Goal: Task Accomplishment & Management: Complete application form

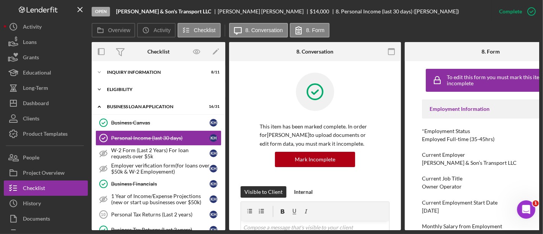
click at [131, 86] on div "Icon/Expander ELIGIBILITY 2 / 4" at bounding box center [159, 89] width 134 height 15
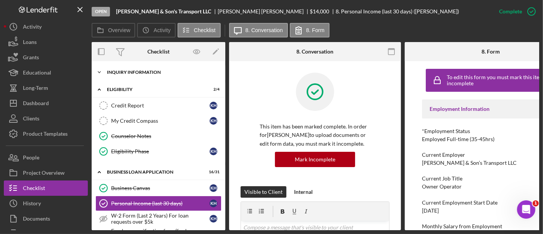
click at [131, 79] on div "Icon/Expander INQUIRY INFORMATION 8 / 11" at bounding box center [159, 72] width 134 height 15
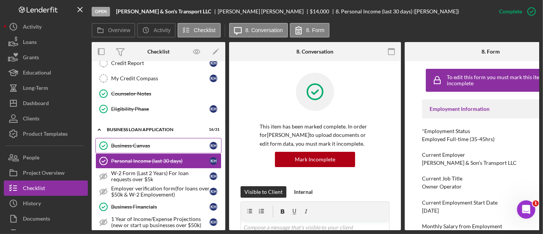
scroll to position [217, 0]
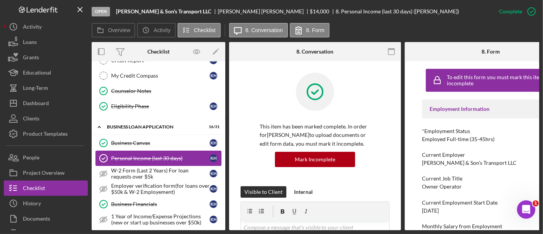
click at [154, 160] on link "Personal Income (last 30 days) Personal Income (last 30 days) K H" at bounding box center [158, 157] width 126 height 15
click at [142, 168] on div "W-2 Form (Last 2 Years) For loan requests over $5k" at bounding box center [160, 173] width 98 height 12
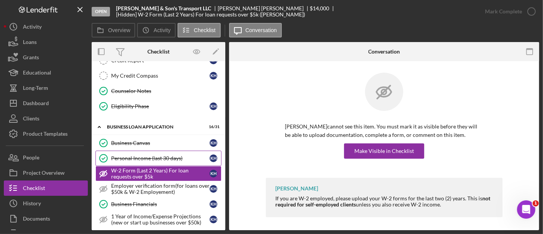
click at [141, 155] on div "Personal Income (last 30 days)" at bounding box center [160, 158] width 98 height 6
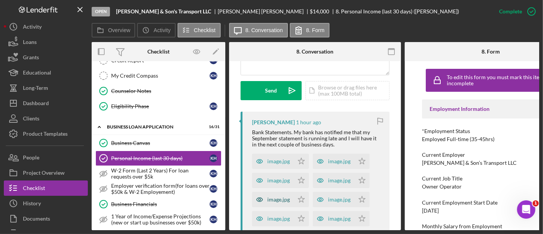
scroll to position [211, 0]
click at [276, 163] on div "image.jpg" at bounding box center [278, 162] width 23 height 6
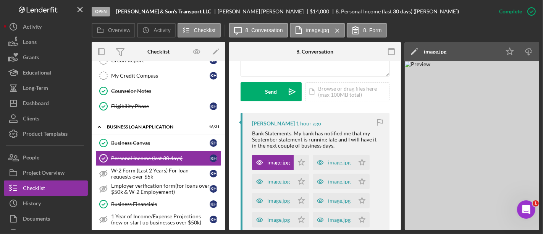
scroll to position [0, 84]
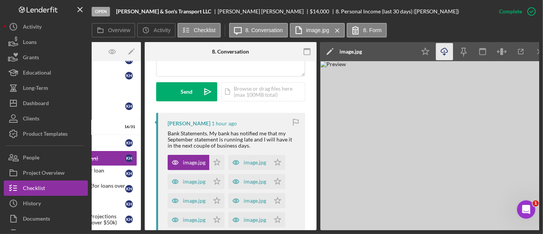
click at [447, 51] on icon "button" at bounding box center [444, 50] width 6 height 4
click at [391, 132] on img at bounding box center [434, 145] width 229 height 169
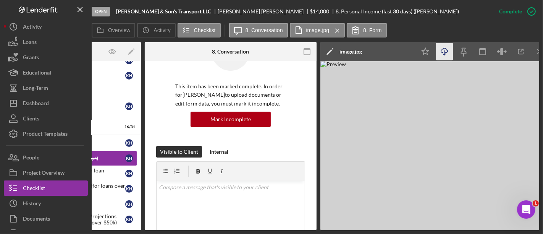
scroll to position [28, 0]
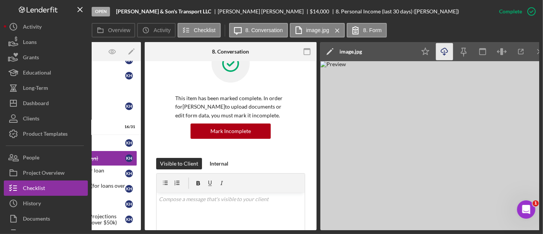
click at [347, 151] on img at bounding box center [434, 145] width 229 height 169
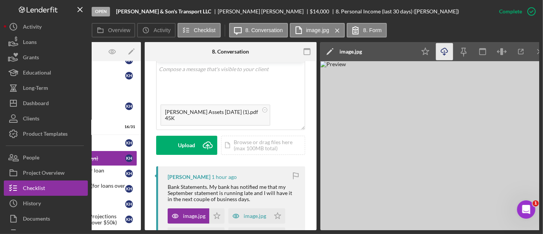
scroll to position [159, 0]
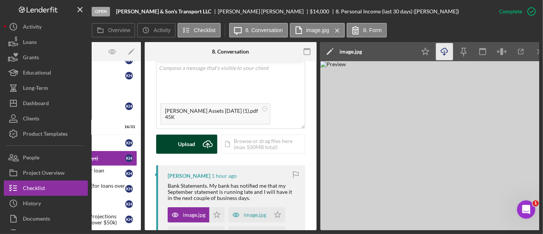
click at [180, 139] on div "Upload" at bounding box center [186, 143] width 17 height 19
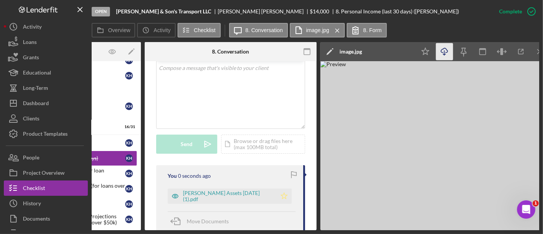
click at [277, 195] on icon "Icon/Star" at bounding box center [283, 195] width 15 height 15
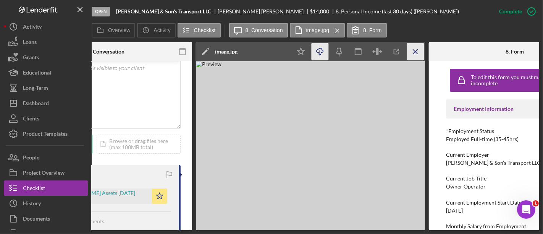
click at [415, 52] on line "button" at bounding box center [415, 51] width 4 height 4
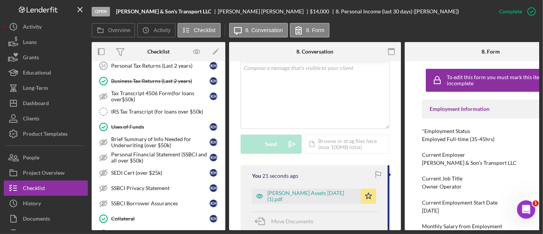
scroll to position [442, 0]
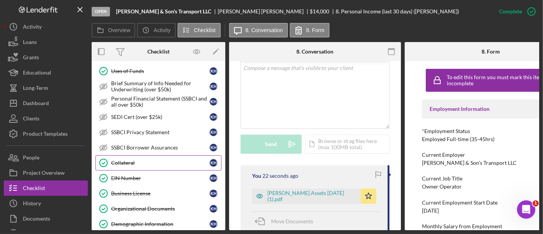
click at [139, 160] on link "Collateral Collateral K H" at bounding box center [158, 162] width 126 height 15
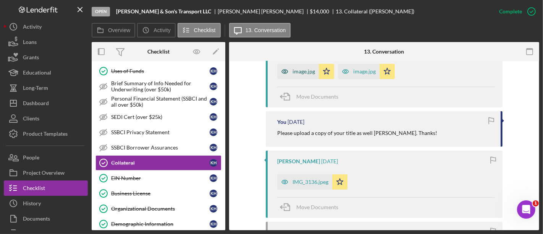
click at [303, 74] on div "image.jpg" at bounding box center [298, 71] width 42 height 15
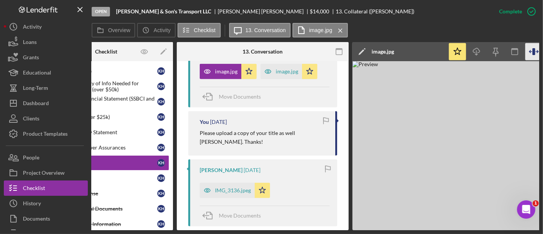
scroll to position [0, 94]
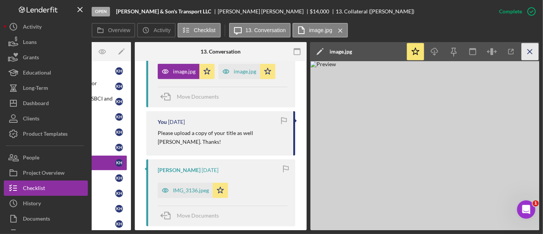
click at [534, 50] on icon "Icon/Menu Close" at bounding box center [529, 51] width 17 height 17
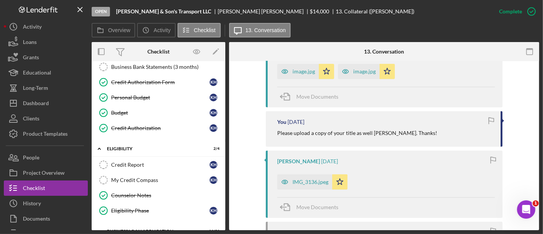
scroll to position [0, 0]
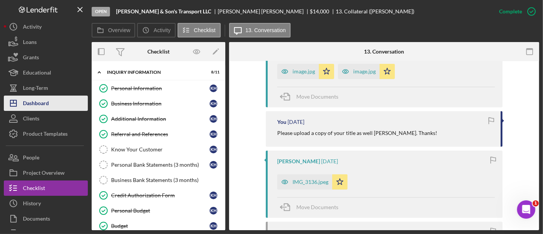
click at [59, 103] on button "Icon/Dashboard Dashboard" at bounding box center [46, 102] width 84 height 15
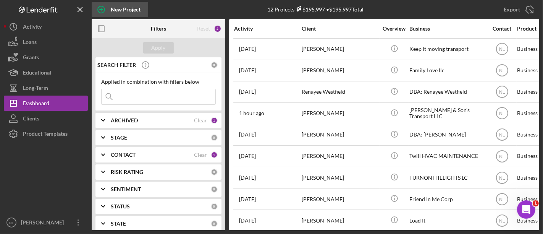
click at [133, 13] on div "New Project" at bounding box center [126, 9] width 30 height 15
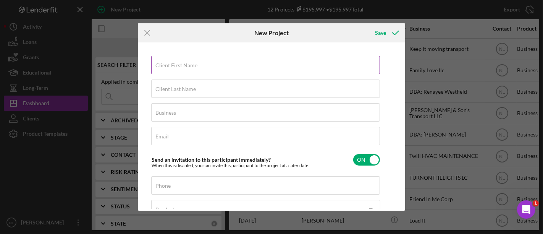
click at [238, 74] on div "Client First Name Required" at bounding box center [265, 65] width 229 height 19
click at [228, 71] on input "Client First Name" at bounding box center [265, 65] width 229 height 18
type input "Malaika"
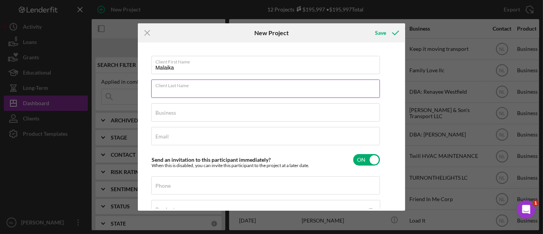
click at [192, 97] on input "Client Last Name" at bounding box center [265, 88] width 229 height 18
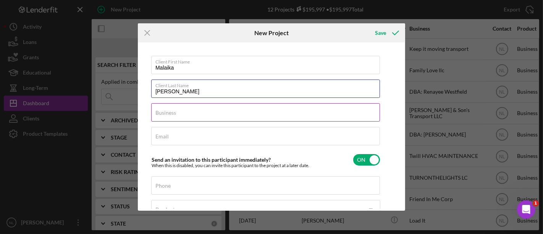
type input "[PERSON_NAME]"
click at [183, 116] on input "Business" at bounding box center [265, 112] width 229 height 18
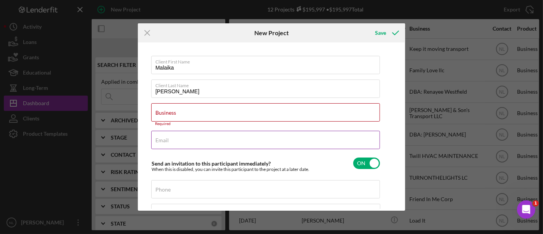
click at [163, 142] on label "Email" at bounding box center [161, 140] width 13 height 6
click at [163, 142] on input "Email" at bounding box center [265, 140] width 229 height 18
paste input "[EMAIL_ADDRESS][DOMAIN_NAME]"
type input "[EMAIL_ADDRESS][DOMAIN_NAME]"
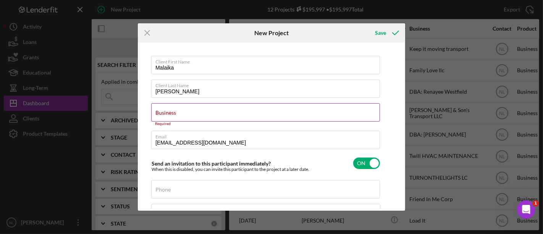
click at [178, 115] on input "Business" at bounding box center [265, 112] width 229 height 18
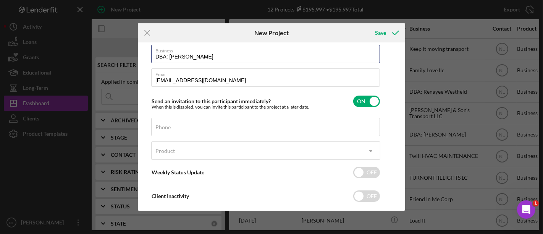
scroll to position [60, 0]
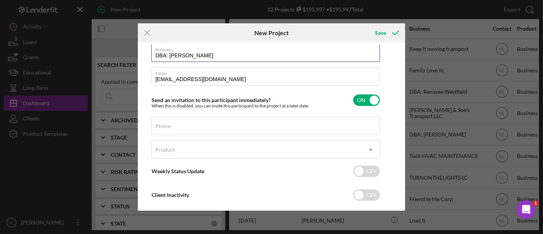
type input "DBA: [PERSON_NAME]"
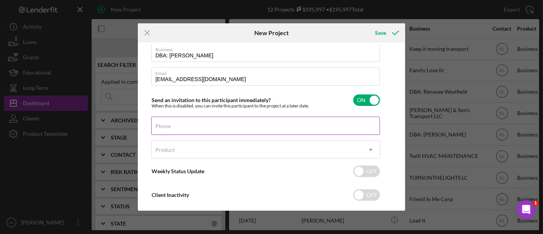
click at [164, 128] on label "Phone" at bounding box center [162, 126] width 15 height 6
click at [164, 128] on input "Phone" at bounding box center [265, 125] width 229 height 18
paste input "[PHONE_NUMBER]"
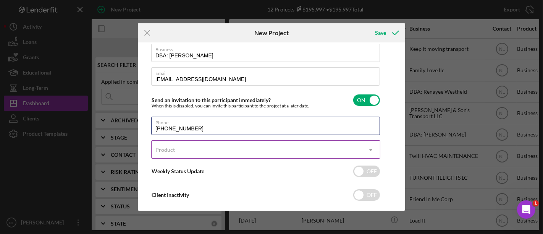
type input "[PHONE_NUMBER]"
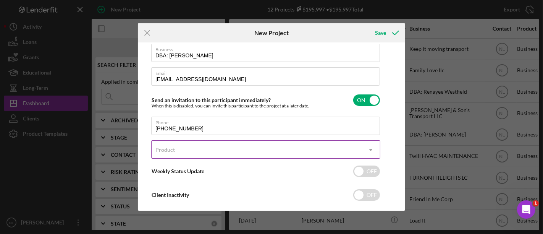
click at [194, 150] on div "Product" at bounding box center [257, 150] width 210 height 18
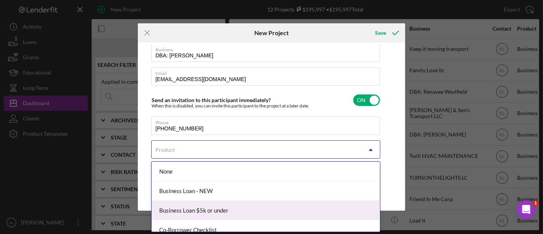
click at [203, 216] on div "Business Loan $5k or under" at bounding box center [266, 209] width 228 height 19
checkbox input "true"
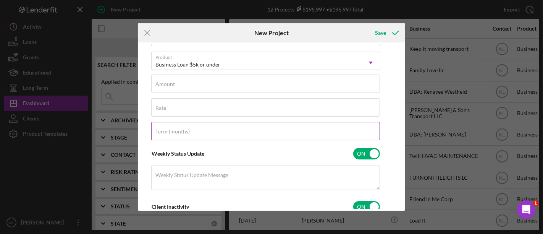
scroll to position [149, 0]
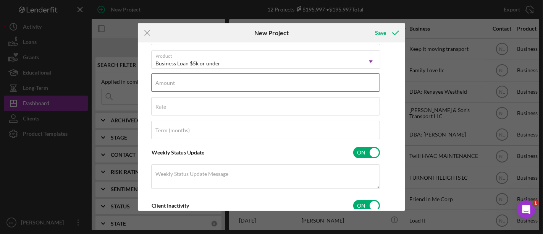
click at [172, 88] on input "Amount" at bounding box center [265, 82] width 229 height 18
type input "$4"
type input "$5,000"
click at [172, 112] on input "Rate" at bounding box center [265, 106] width 229 height 18
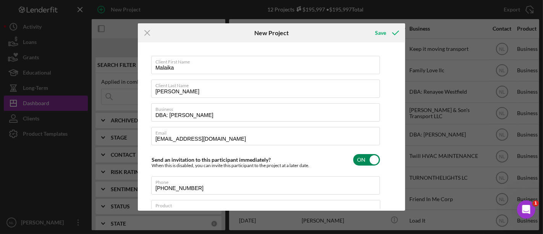
click at [374, 160] on input "checkbox" at bounding box center [366, 159] width 27 height 11
checkbox input "false"
click at [384, 34] on div "Save" at bounding box center [380, 32] width 11 height 15
checkbox input "true"
checkbox input "false"
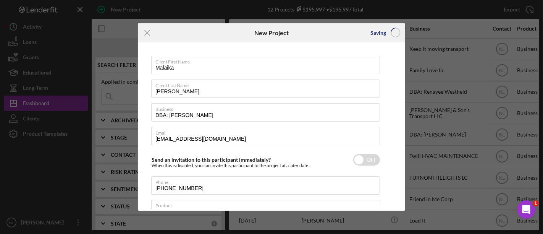
checkbox input "false"
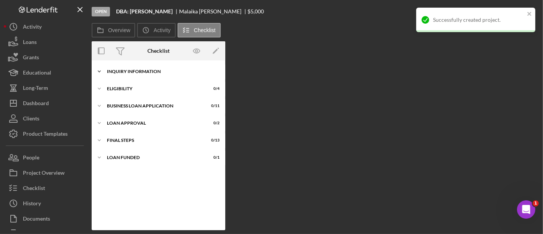
click at [148, 74] on div "Icon/Expander INQUIRY INFORMATION 0 / 11" at bounding box center [159, 71] width 134 height 15
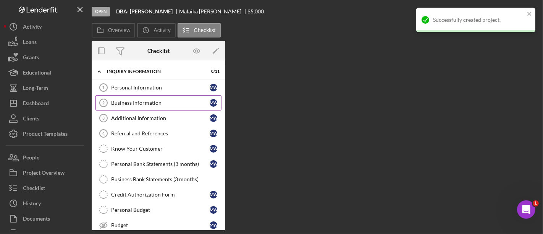
click at [152, 95] on link "Business Information 2 Business Information M W" at bounding box center [158, 102] width 126 height 15
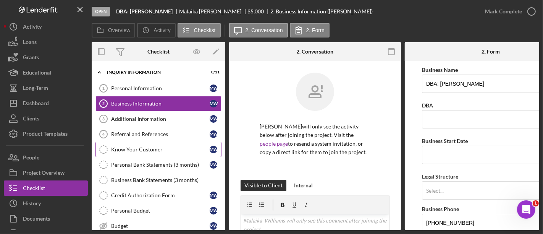
click at [146, 144] on link "Know Your Customer Know Your Customer M W" at bounding box center [158, 149] width 126 height 15
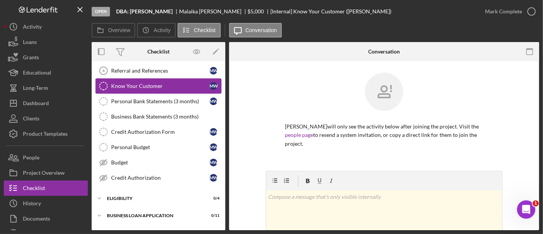
scroll to position [81, 0]
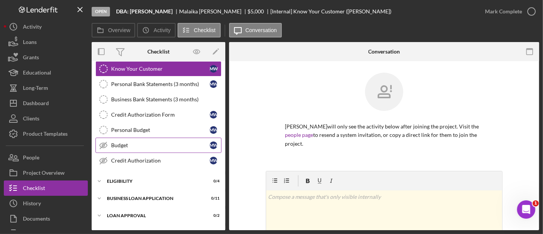
click at [144, 137] on link "Budget Budget M W" at bounding box center [158, 144] width 126 height 15
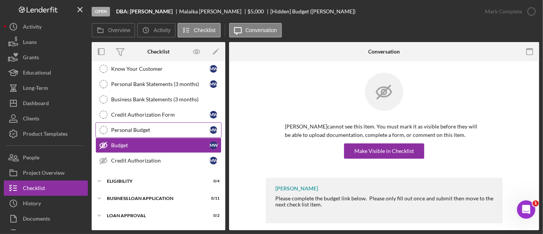
click at [150, 123] on link "Personal Budget Personal Budget M W" at bounding box center [158, 129] width 126 height 15
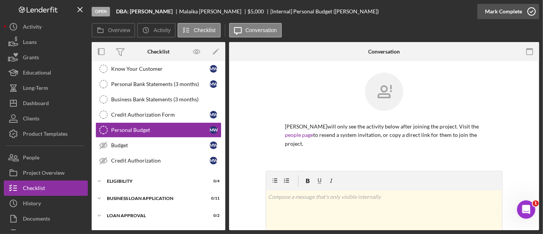
click at [483, 12] on button "Mark Complete" at bounding box center [508, 11] width 62 height 15
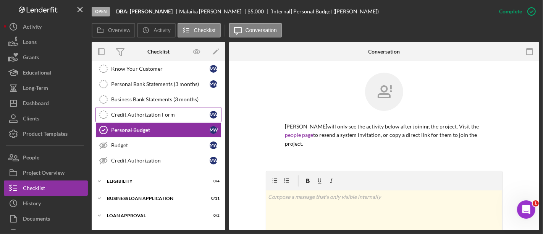
click at [171, 114] on div "Credit Authorization Form" at bounding box center [160, 114] width 98 height 6
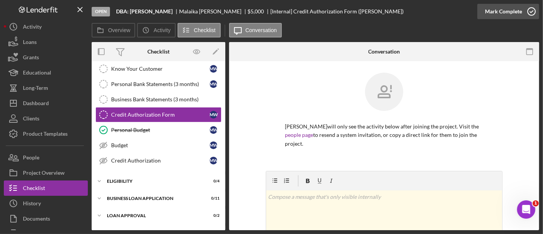
click at [507, 17] on div "Mark Complete" at bounding box center [503, 11] width 37 height 15
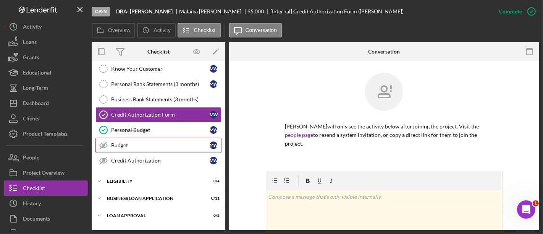
click at [179, 139] on link "Budget Budget M W" at bounding box center [158, 144] width 126 height 15
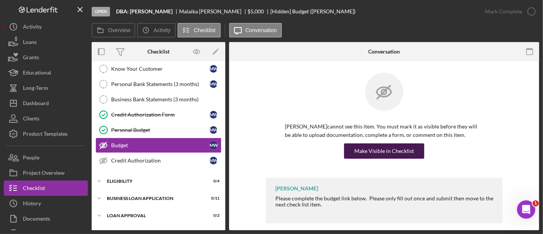
click at [355, 149] on div "Make Visible in Checklist" at bounding box center [384, 150] width 60 height 15
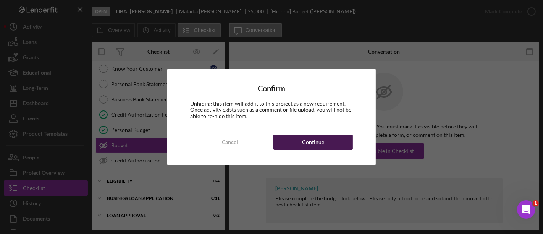
click at [322, 149] on div "Cancel Continue" at bounding box center [271, 141] width 163 height 15
click at [281, 142] on button "Continue" at bounding box center [312, 141] width 79 height 15
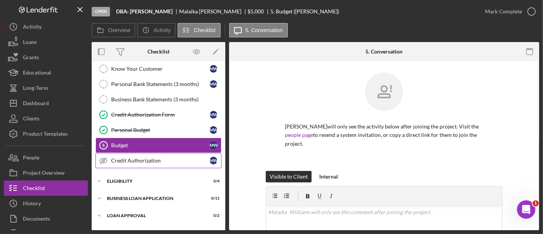
click at [189, 157] on div "Credit Authorization" at bounding box center [160, 160] width 98 height 6
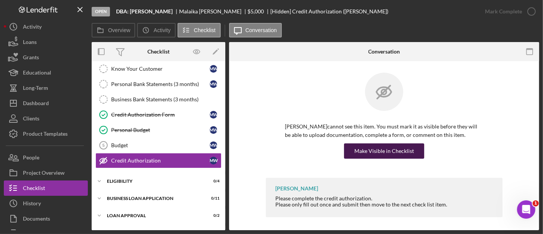
click at [368, 152] on div "Make Visible in Checklist" at bounding box center [384, 150] width 60 height 15
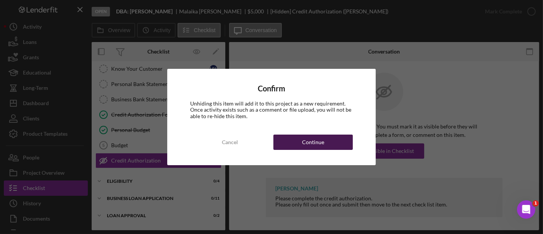
click at [320, 138] on div "Continue" at bounding box center [313, 141] width 22 height 15
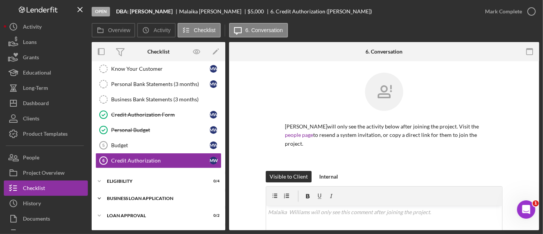
click at [172, 196] on div "BUSINESS LOAN APPLICATION" at bounding box center [161, 198] width 109 height 5
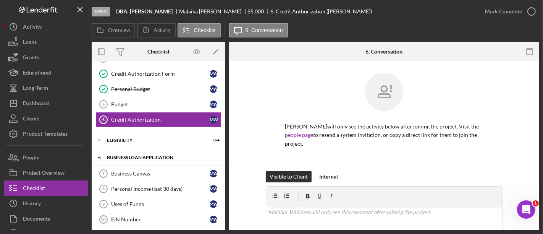
scroll to position [124, 0]
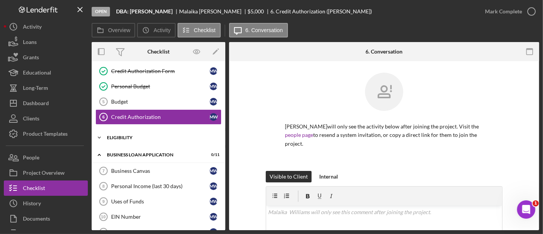
click at [134, 135] on div "Eligibility" at bounding box center [161, 137] width 109 height 5
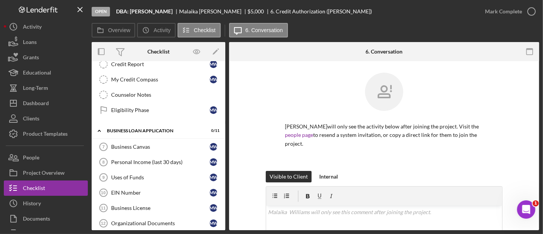
scroll to position [224, 0]
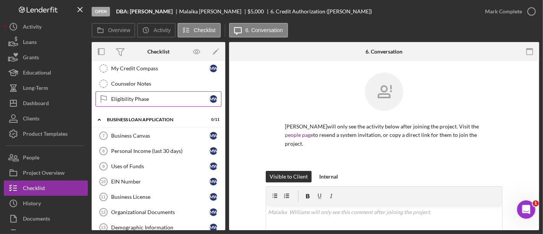
click at [136, 91] on link "Eligibility Phase Eligibility Phase M W" at bounding box center [158, 98] width 126 height 15
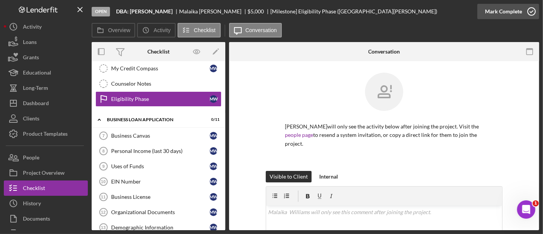
click at [486, 12] on div "Mark Complete" at bounding box center [503, 11] width 37 height 15
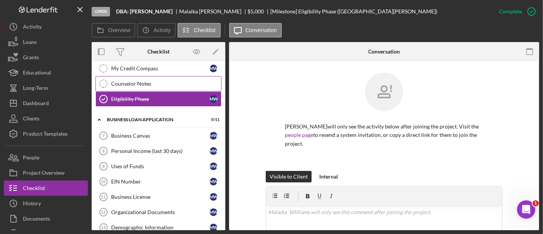
click at [152, 82] on div "Counselor Notes" at bounding box center [166, 84] width 110 height 6
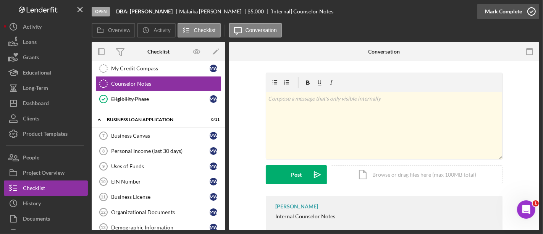
click at [503, 7] on div "Mark Complete" at bounding box center [503, 11] width 37 height 15
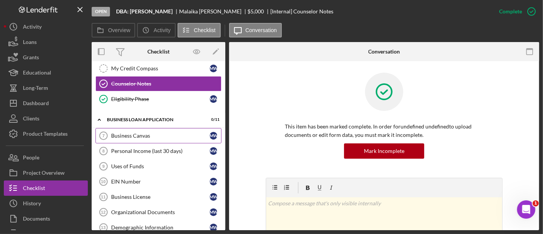
click at [106, 131] on icon "Business Canvas 7" at bounding box center [103, 135] width 19 height 19
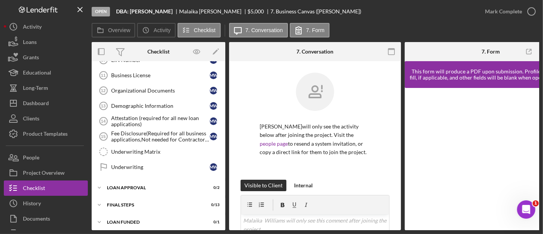
scroll to position [303, 0]
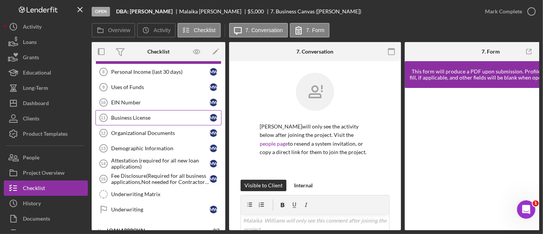
click at [126, 110] on link "Business License 11 Business License M W" at bounding box center [158, 117] width 126 height 15
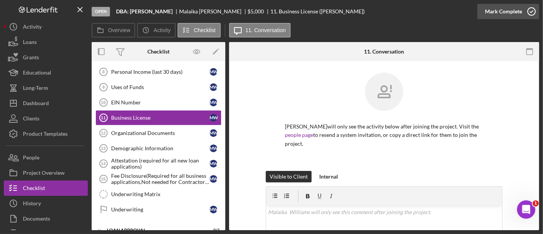
click at [504, 17] on div "Mark Complete" at bounding box center [503, 11] width 37 height 15
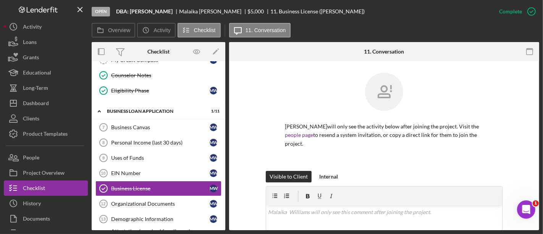
scroll to position [344, 0]
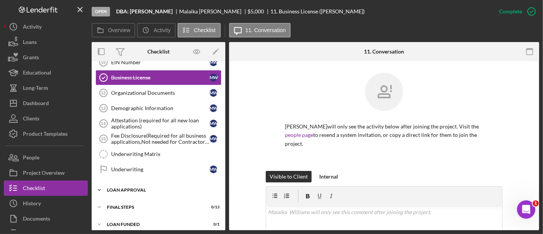
click at [140, 188] on div "Icon/Expander Loan Approval 0 / 2" at bounding box center [159, 189] width 134 height 15
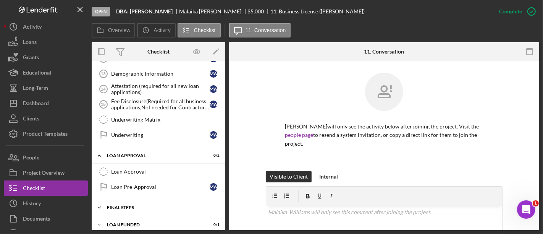
click at [134, 205] on div "Final Steps" at bounding box center [161, 207] width 109 height 5
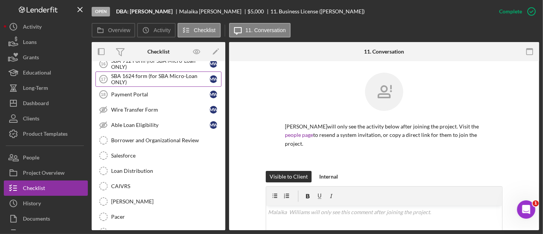
click at [142, 75] on div "SBA 1624 form (for SBA Micro-Loan ONLY)" at bounding box center [160, 79] width 98 height 12
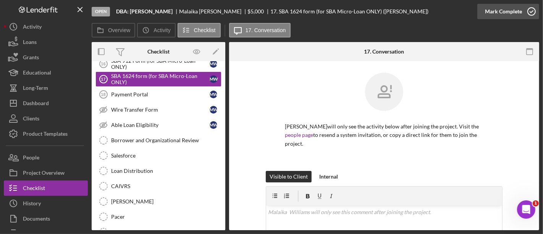
click at [509, 6] on div "Mark Complete" at bounding box center [503, 11] width 37 height 15
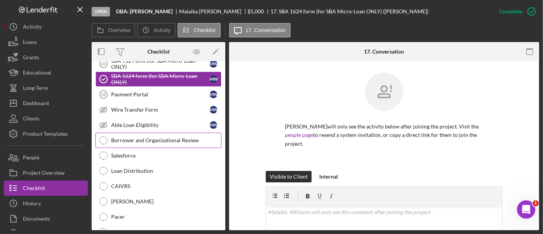
scroll to position [457, 0]
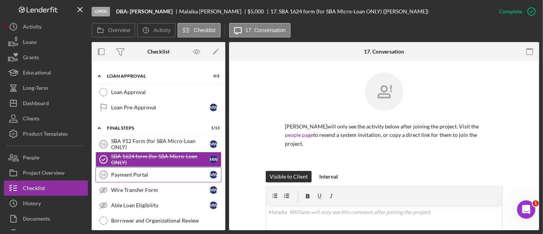
click at [139, 171] on div "Payment Portal" at bounding box center [160, 174] width 98 height 6
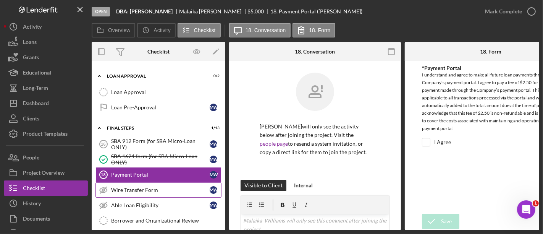
click at [152, 186] on link "Wire Transfer Form Wire Transfer Form M W" at bounding box center [158, 189] width 126 height 15
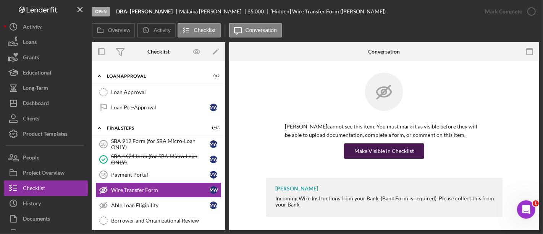
click at [391, 147] on div "Make Visible in Checklist" at bounding box center [384, 150] width 60 height 15
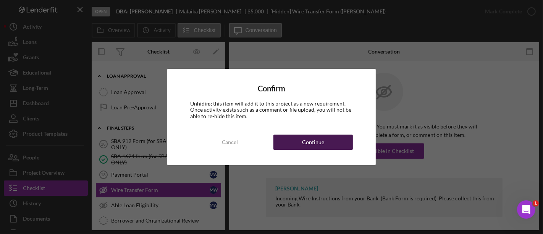
click at [326, 140] on button "Continue" at bounding box center [312, 141] width 79 height 15
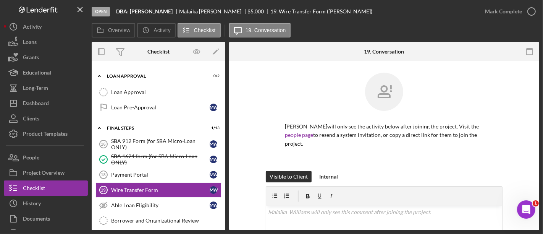
scroll to position [75, 0]
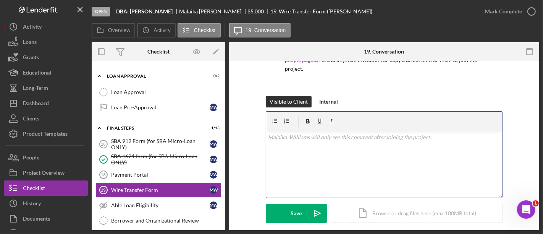
click at [300, 158] on div "v Color teal Color pink Remove color Add row above Add row below Add column bef…" at bounding box center [384, 164] width 236 height 67
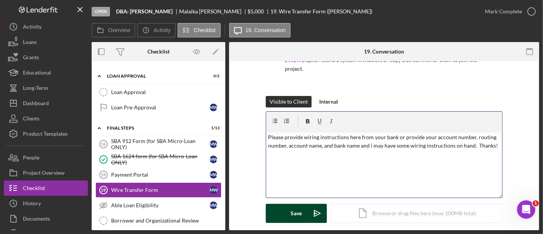
click at [305, 213] on button "Save Icon/icon-invite-send" at bounding box center [296, 212] width 61 height 19
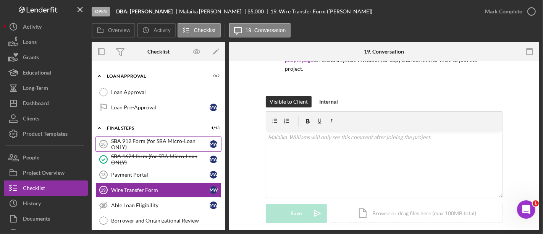
click at [138, 143] on div "SBA 912 Form (for SBA Micro-Loan ONLY)" at bounding box center [160, 144] width 98 height 12
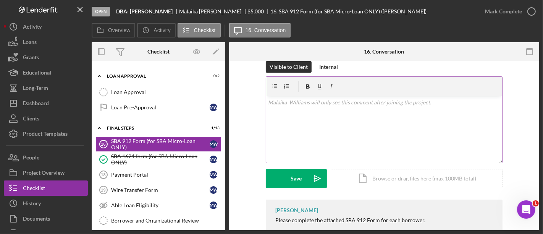
scroll to position [118, 0]
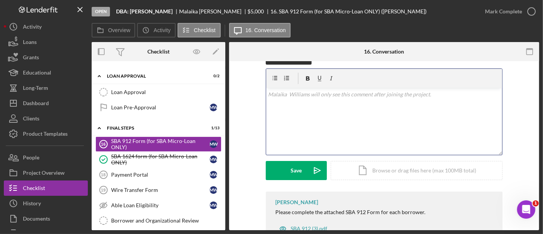
click at [292, 112] on div "v Color teal Color pink Remove color Add row above Add row below Add column bef…" at bounding box center [384, 121] width 236 height 67
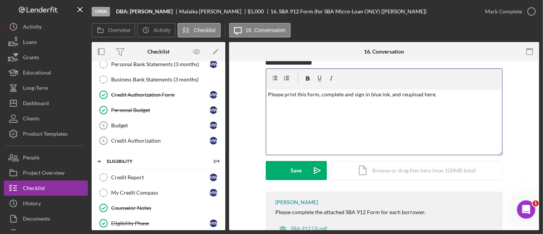
scroll to position [102, 0]
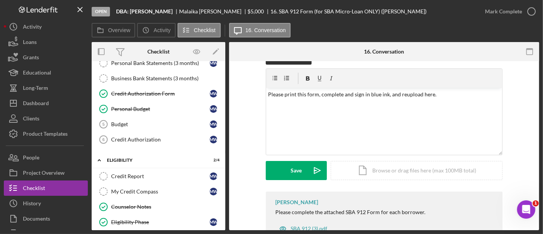
drag, startPoint x: 155, startPoint y: 112, endPoint x: 129, endPoint y: -44, distance: 158.3
click at [129, 0] on html "Open DBA: [PERSON_NAME] [PERSON_NAME] $5,000 $5,000 16. SBA 912 Form (for SBA M…" at bounding box center [271, 117] width 543 height 234
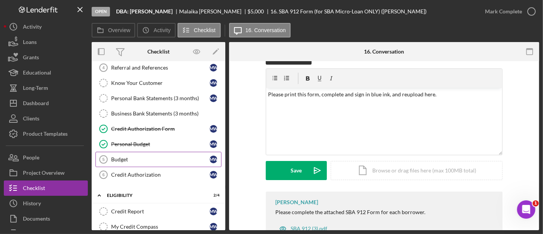
click at [148, 158] on div "Budget" at bounding box center [160, 159] width 98 height 6
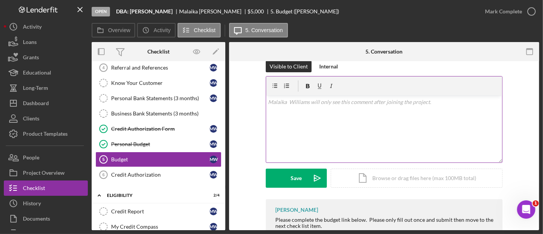
scroll to position [111, 0]
click at [283, 119] on div "v Color teal Color pink Remove color Add row above Add row below Add column bef…" at bounding box center [384, 127] width 236 height 67
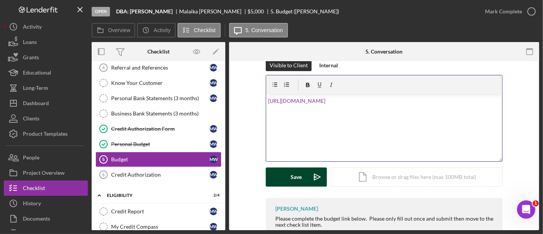
click at [295, 179] on div "Save" at bounding box center [296, 176] width 11 height 19
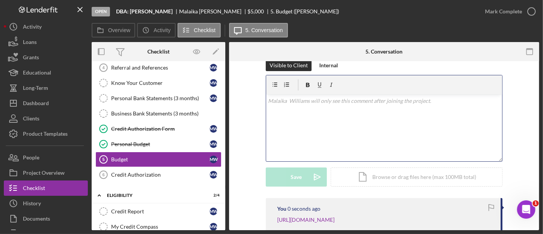
click at [283, 106] on div "v Color teal Color pink Remove color Add row above Add row below Add column bef…" at bounding box center [384, 127] width 236 height 67
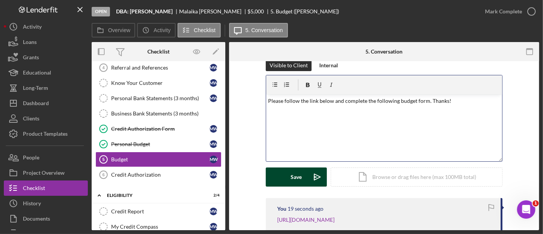
click at [297, 179] on div "Save" at bounding box center [296, 176] width 11 height 19
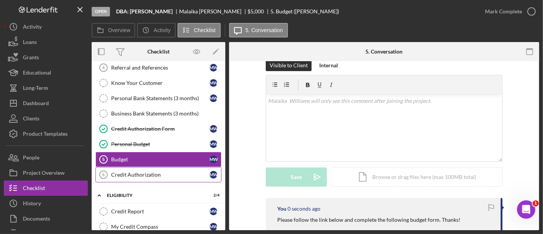
click at [183, 174] on div "Credit Authorization" at bounding box center [160, 174] width 98 height 6
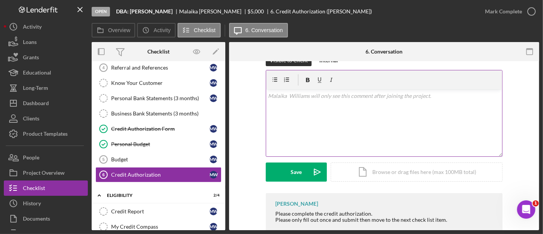
scroll to position [116, 0]
click at [275, 102] on div "v Color teal Color pink Remove color Add row above Add row below Add column bef…" at bounding box center [384, 122] width 236 height 67
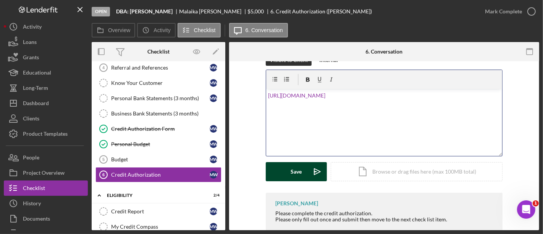
click at [300, 172] on div "Save" at bounding box center [296, 171] width 11 height 19
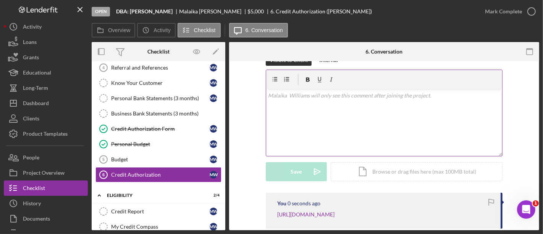
click at [292, 118] on div "v Color teal Color pink Remove color Add row above Add row below Add column bef…" at bounding box center [384, 122] width 236 height 67
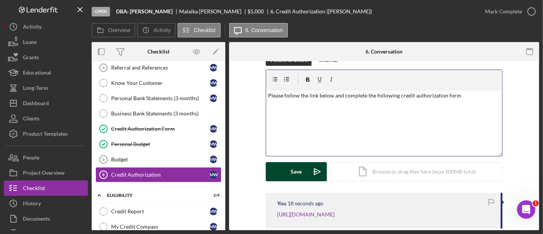
click at [303, 167] on button "Save Icon/icon-invite-send" at bounding box center [296, 171] width 61 height 19
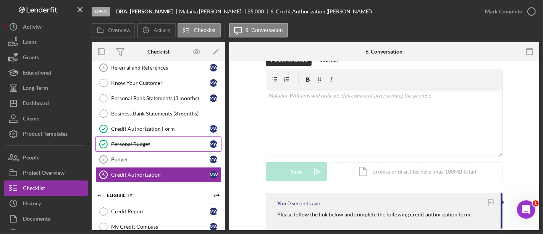
scroll to position [209, 0]
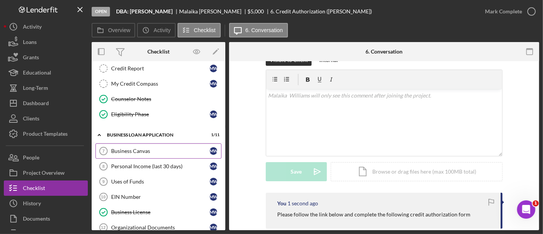
click at [160, 148] on div "Business Canvas" at bounding box center [160, 151] width 98 height 6
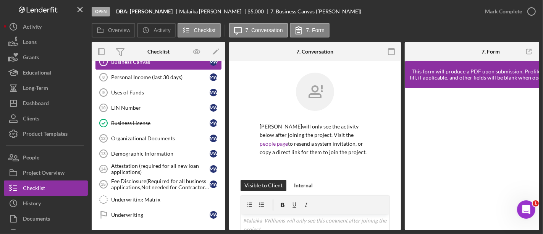
scroll to position [247, 0]
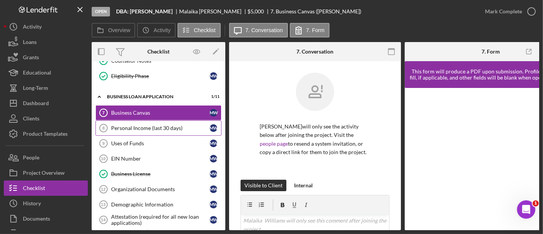
click at [161, 125] on div "Personal Income (last 30 days)" at bounding box center [160, 128] width 98 height 6
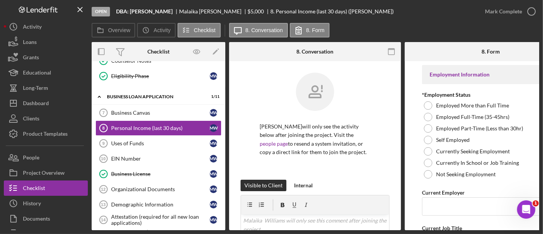
scroll to position [116, 0]
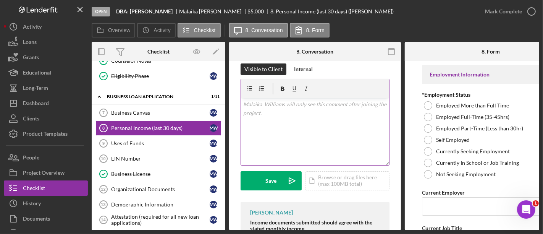
click at [263, 131] on div "v Color teal Color pink Remove color Add row above Add row below Add column bef…" at bounding box center [315, 131] width 148 height 67
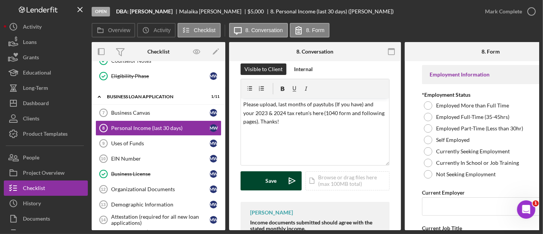
click at [272, 184] on div "Save" at bounding box center [271, 180] width 11 height 19
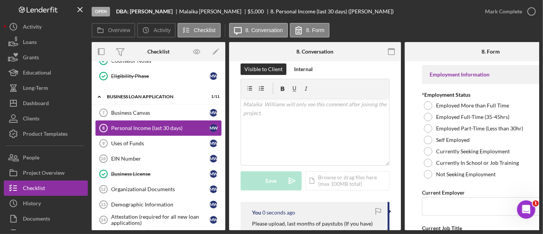
scroll to position [0, 0]
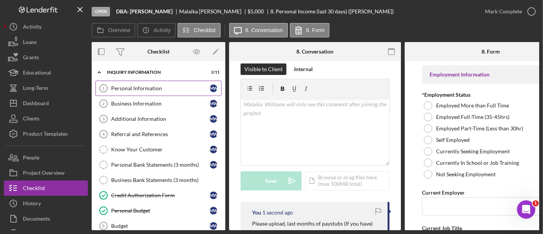
click at [139, 88] on div "Personal Information" at bounding box center [160, 88] width 98 height 6
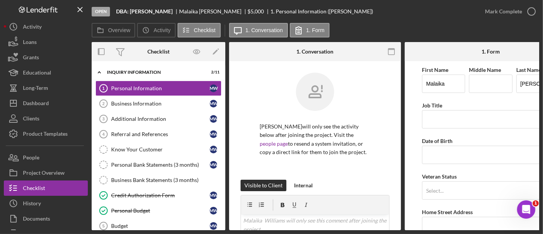
scroll to position [136, 0]
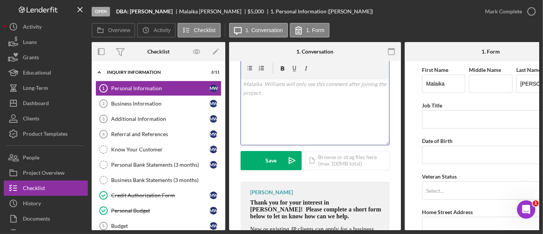
click at [261, 98] on div "v Color teal Color pink Remove color Add row above Add row below Add column bef…" at bounding box center [315, 111] width 148 height 67
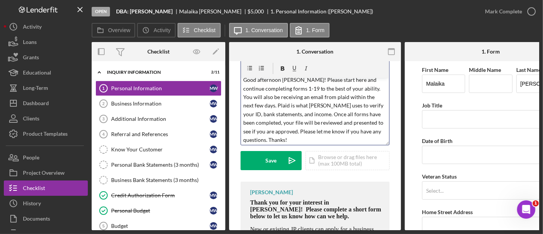
scroll to position [0, 0]
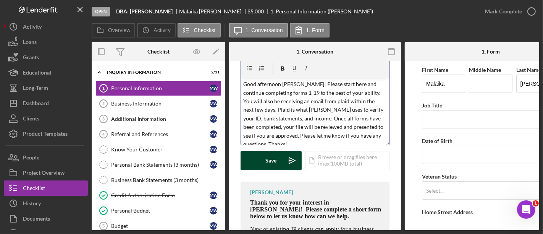
click at [281, 162] on button "Save Icon/icon-invite-send" at bounding box center [270, 160] width 61 height 19
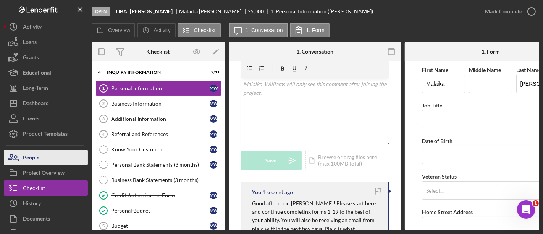
click at [61, 160] on button "People" at bounding box center [46, 157] width 84 height 15
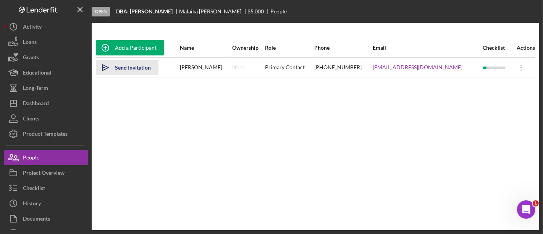
click at [130, 68] on div "Send Invitation" at bounding box center [133, 67] width 36 height 15
click at [130, 68] on div "Re-send Invitation" at bounding box center [136, 67] width 43 height 15
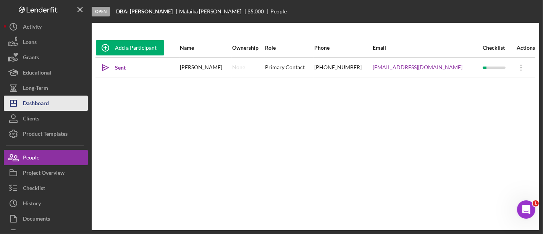
click at [44, 99] on div "Dashboard" at bounding box center [36, 103] width 26 height 17
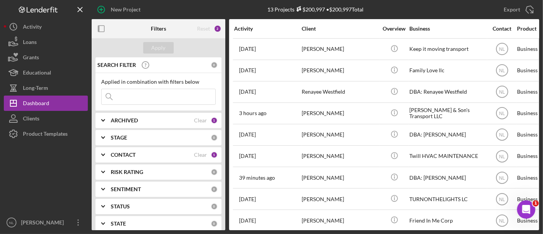
click at [116, 123] on b "ARCHIVED" at bounding box center [124, 120] width 27 height 6
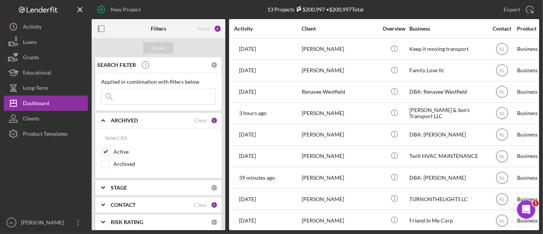
scroll to position [84, 0]
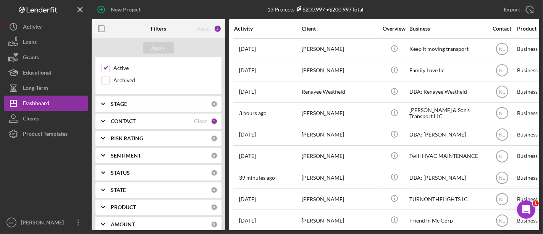
click at [116, 123] on b "CONTACT" at bounding box center [123, 121] width 25 height 6
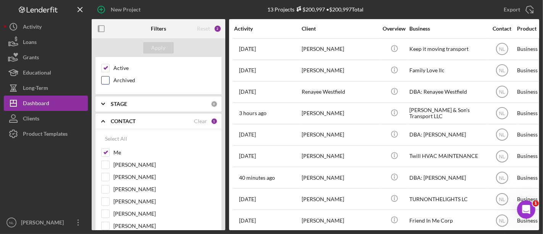
scroll to position [0, 0]
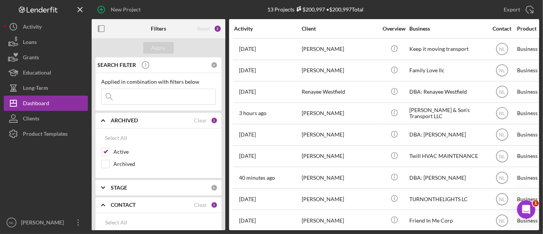
click at [149, 101] on input at bounding box center [159, 96] width 114 height 15
